Goal: Find specific page/section: Find specific page/section

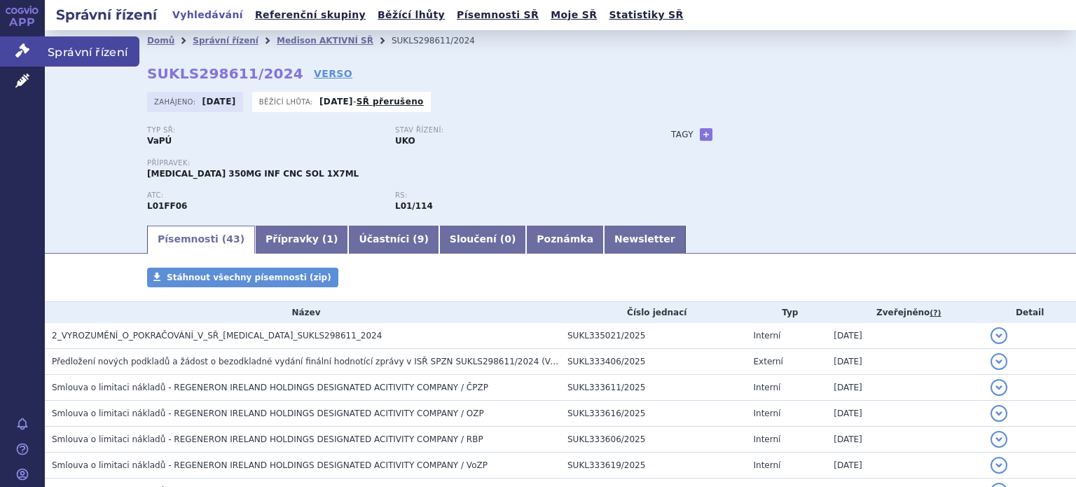
click at [17, 52] on icon at bounding box center [22, 50] width 14 height 14
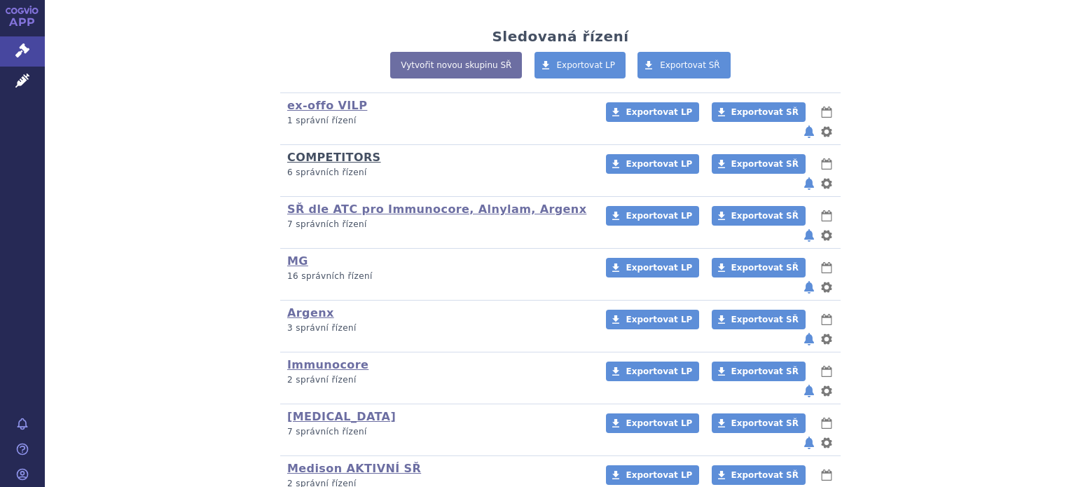
scroll to position [280, 0]
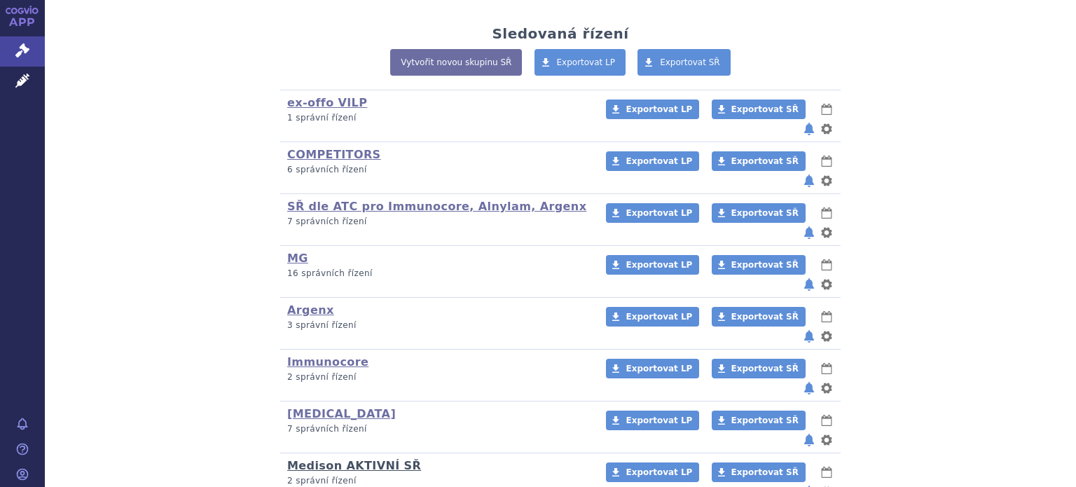
click at [304, 459] on link "Medison AKTIVNÍ SŘ" at bounding box center [354, 465] width 134 height 13
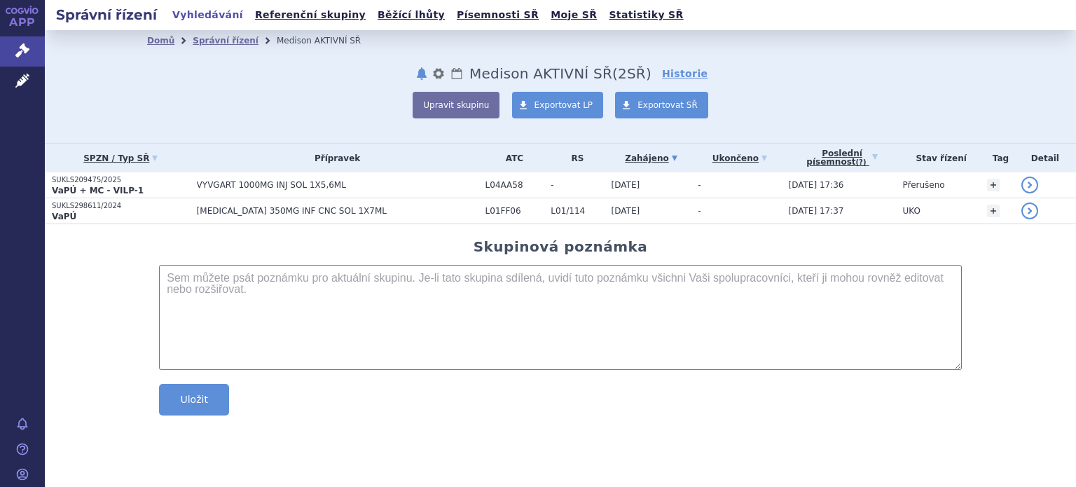
click at [67, 170] on th "SPZN / Typ SŘ" at bounding box center [117, 158] width 145 height 29
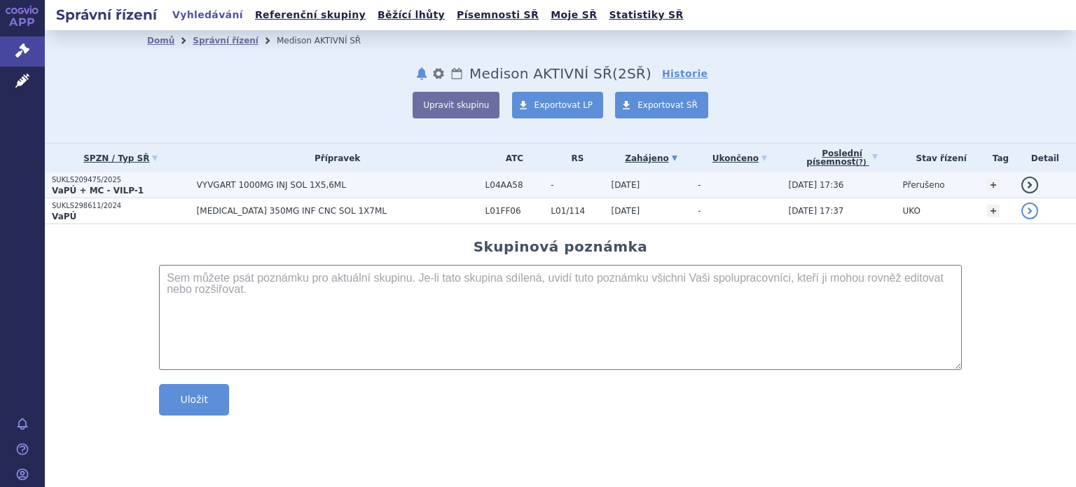
click at [71, 179] on p "SUKLS209475/2025" at bounding box center [121, 180] width 138 height 10
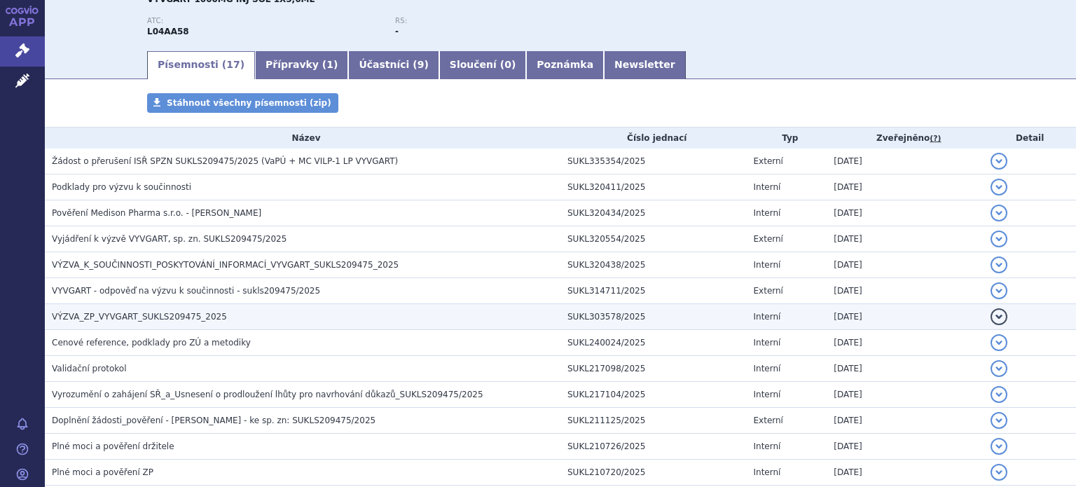
scroll to position [140, 0]
